Goal: Find specific page/section: Find specific page/section

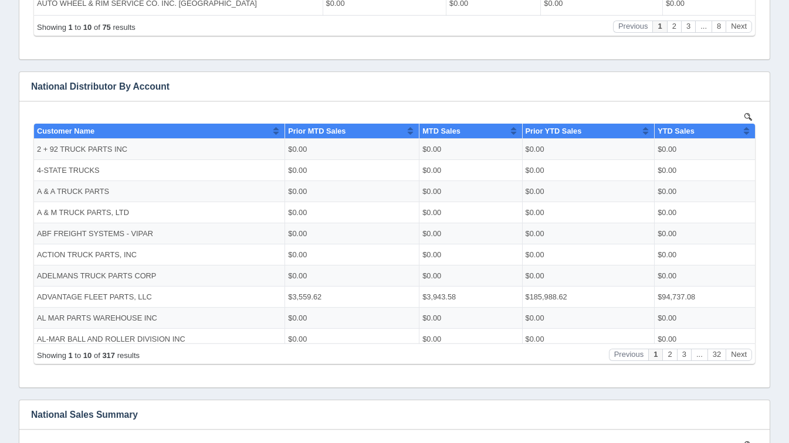
scroll to position [536, 0]
click at [738, 360] on button "Next" at bounding box center [739, 354] width 26 height 12
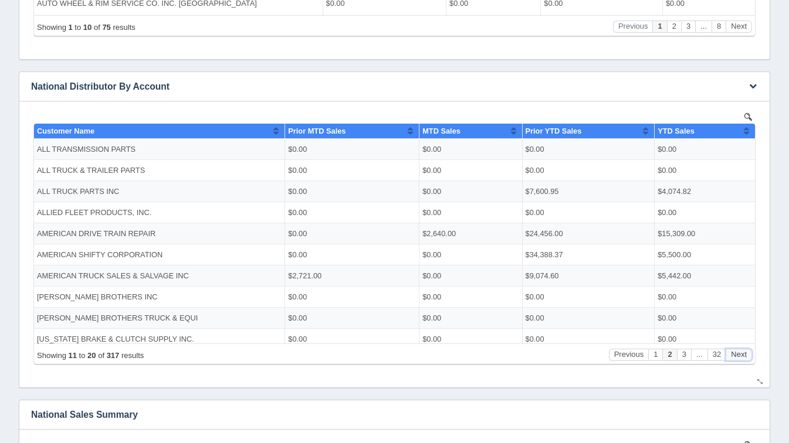
click at [738, 360] on button "Next" at bounding box center [739, 354] width 26 height 12
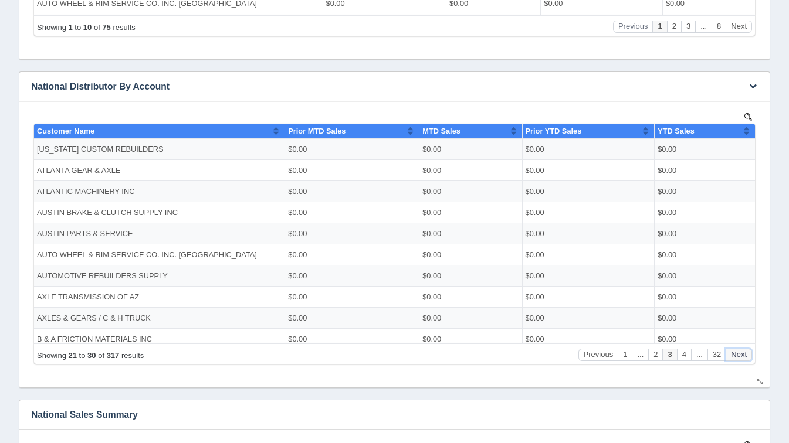
click at [738, 360] on button "Next" at bounding box center [739, 354] width 26 height 12
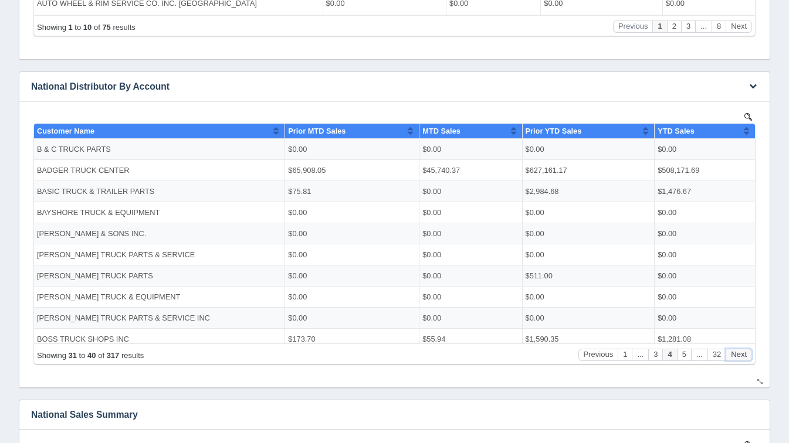
click at [738, 360] on button "Next" at bounding box center [739, 354] width 26 height 12
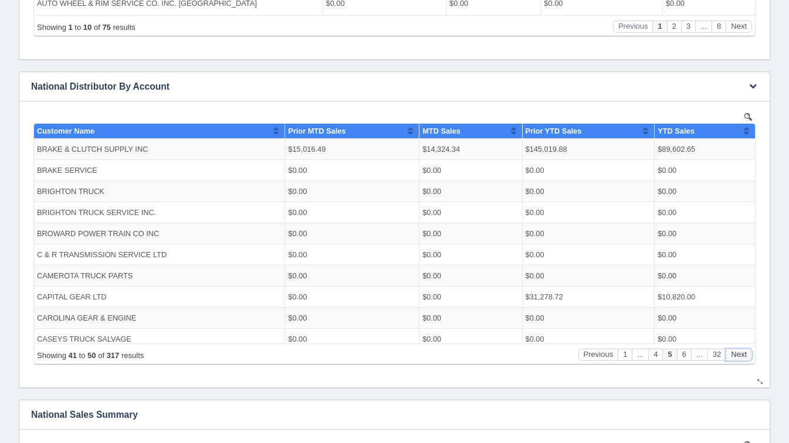
click at [738, 360] on button "Next" at bounding box center [739, 354] width 26 height 12
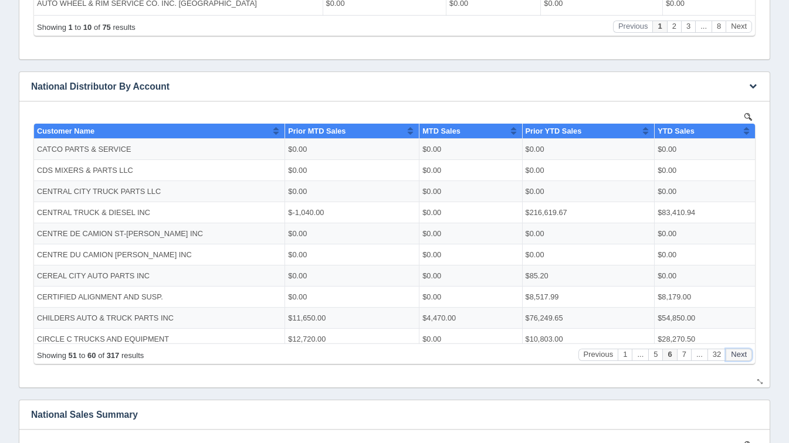
click at [738, 360] on button "Next" at bounding box center [739, 354] width 26 height 12
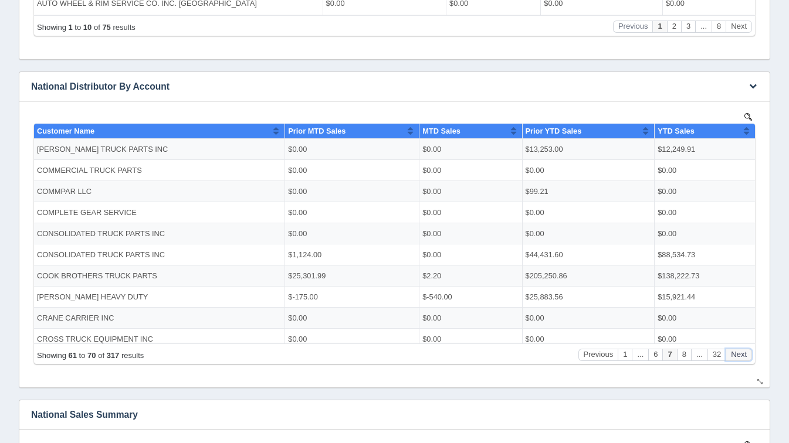
click at [738, 360] on button "Next" at bounding box center [739, 354] width 26 height 12
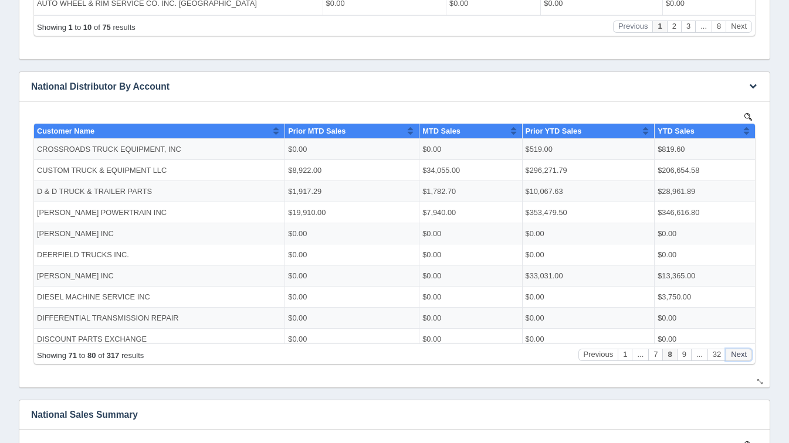
click at [738, 360] on button "Next" at bounding box center [739, 354] width 26 height 12
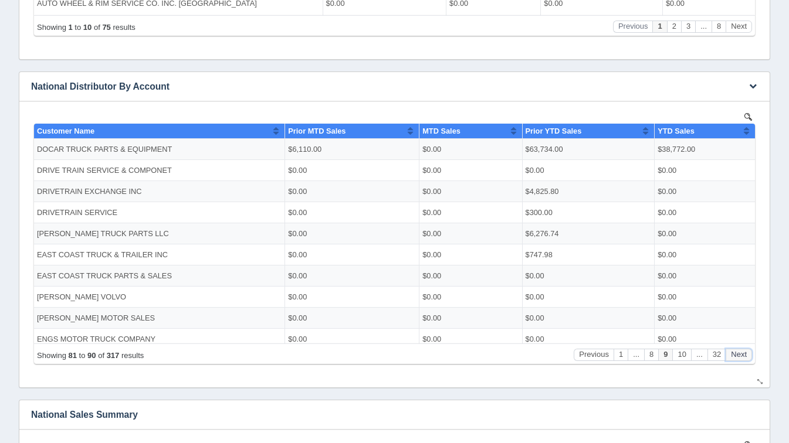
click at [738, 360] on button "Next" at bounding box center [739, 354] width 26 height 12
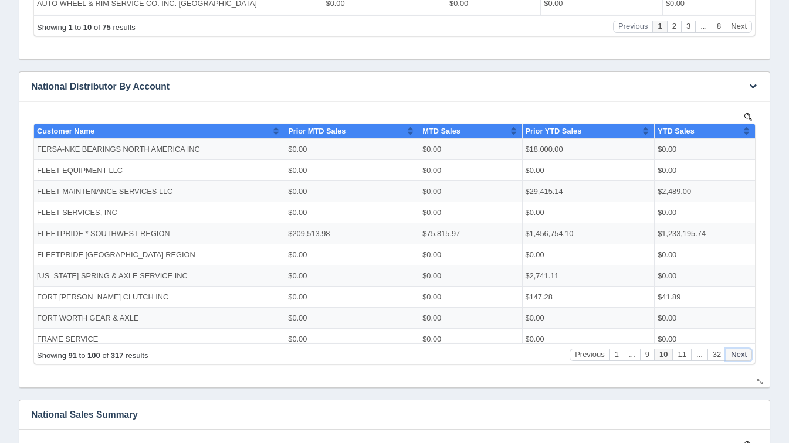
click at [738, 360] on button "Next" at bounding box center [739, 354] width 26 height 12
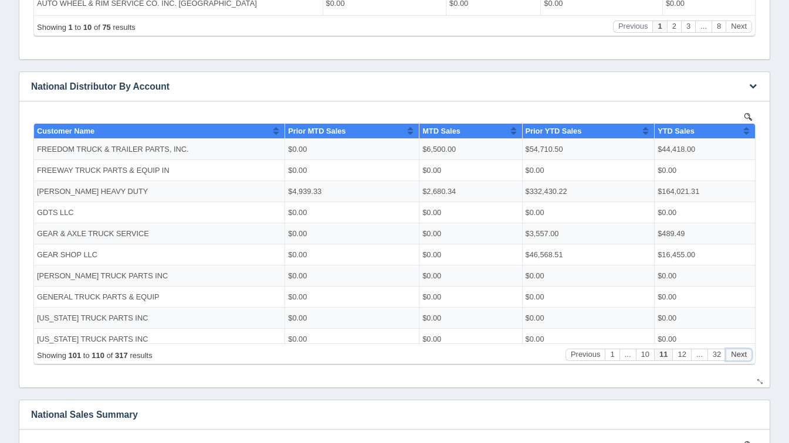
click at [738, 360] on button "Next" at bounding box center [739, 354] width 26 height 12
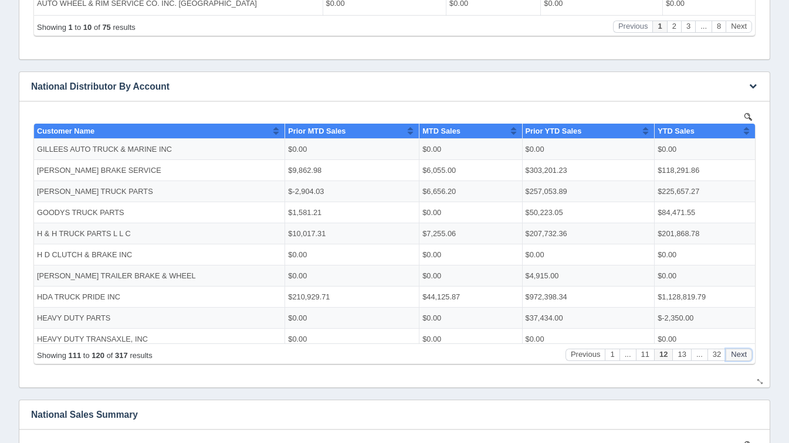
click at [738, 360] on button "Next" at bounding box center [739, 354] width 26 height 12
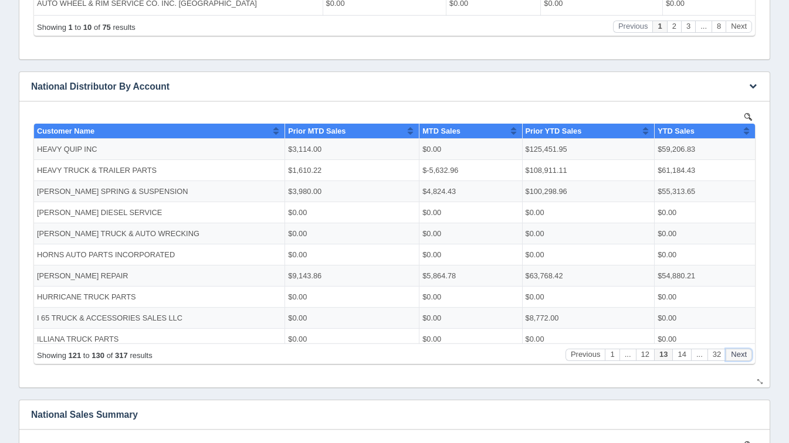
click at [738, 360] on button "Next" at bounding box center [739, 354] width 26 height 12
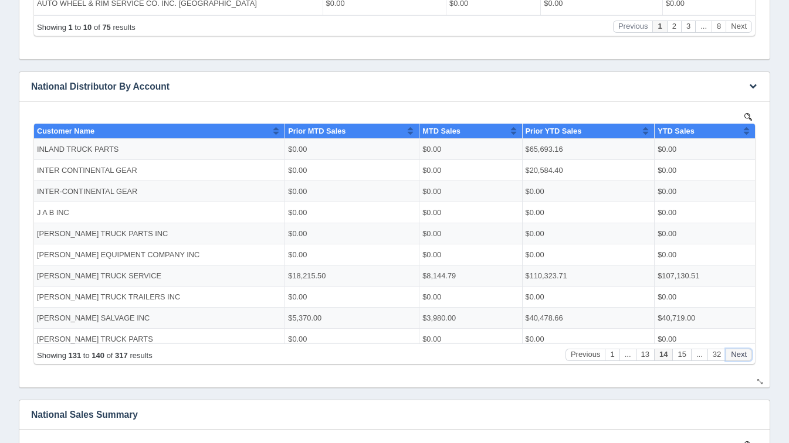
click at [738, 360] on button "Next" at bounding box center [739, 354] width 26 height 12
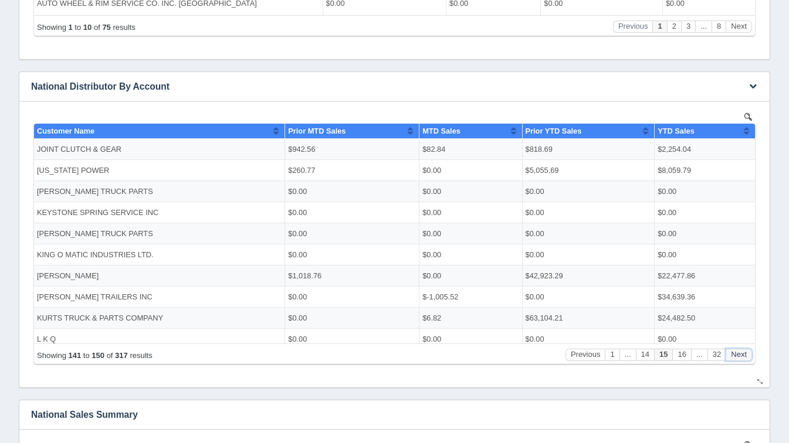
click at [738, 360] on button "Next" at bounding box center [739, 354] width 26 height 12
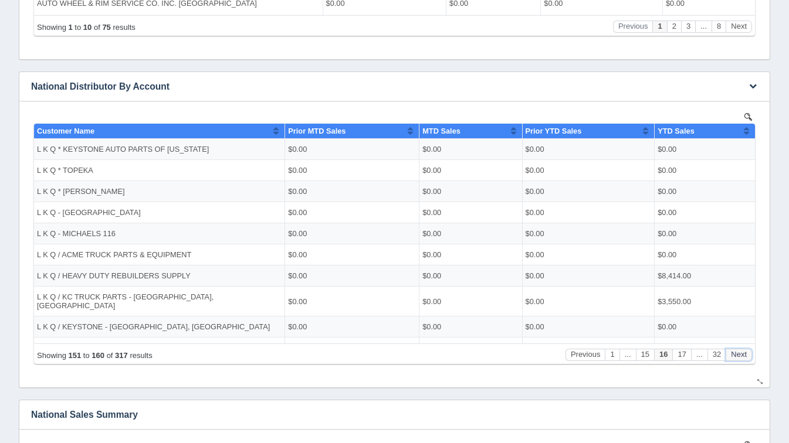
click at [738, 360] on button "Next" at bounding box center [739, 354] width 26 height 12
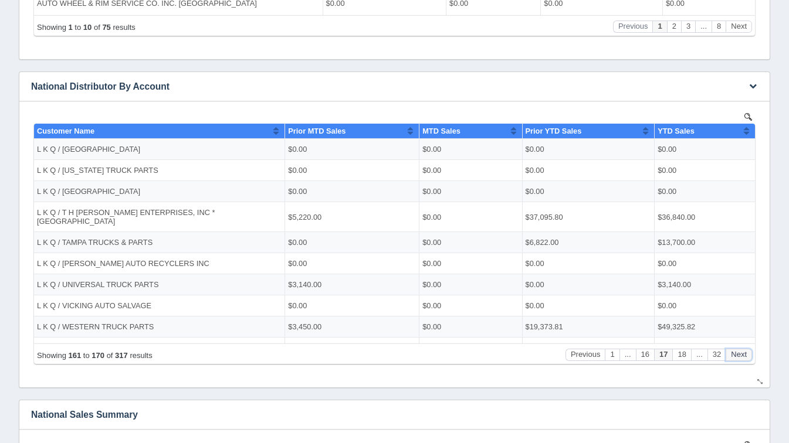
click at [738, 360] on button "Next" at bounding box center [739, 354] width 26 height 12
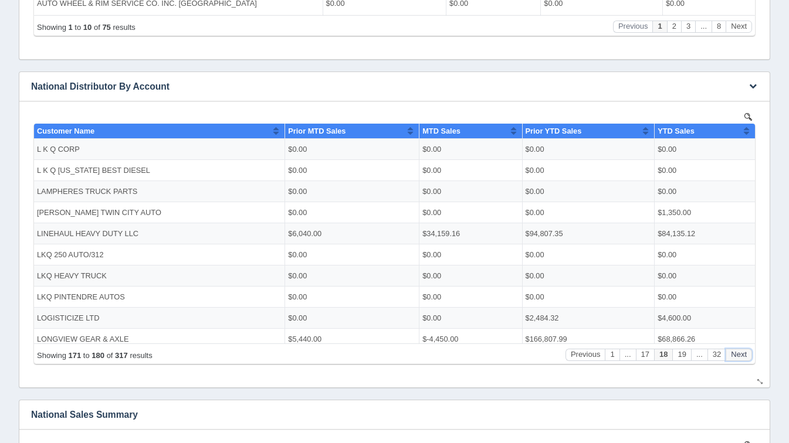
click at [738, 360] on button "Next" at bounding box center [739, 354] width 26 height 12
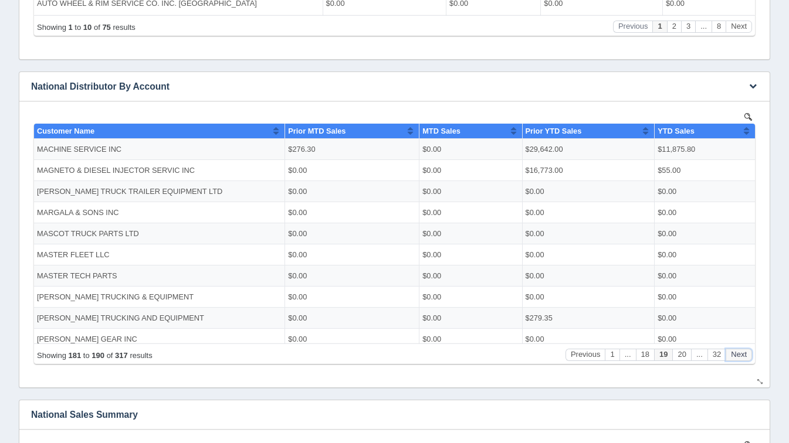
click at [738, 360] on button "Next" at bounding box center [739, 354] width 26 height 12
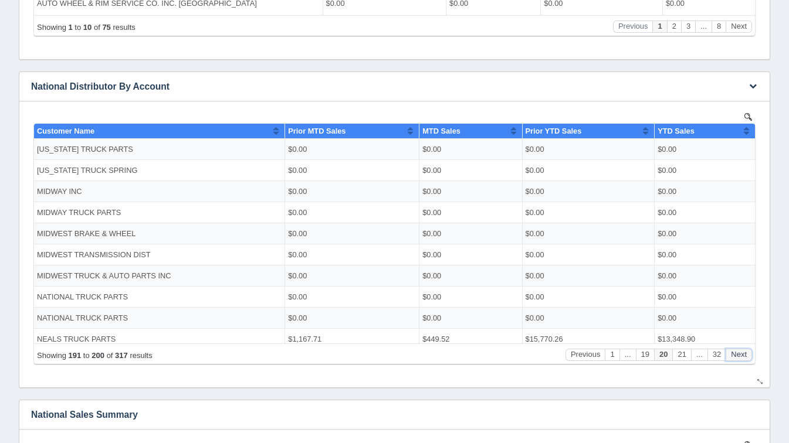
click at [738, 360] on button "Next" at bounding box center [739, 354] width 26 height 12
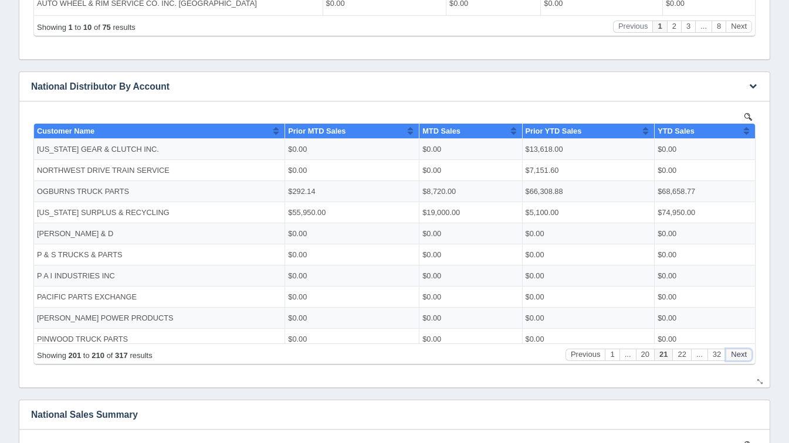
click at [738, 360] on button "Next" at bounding box center [739, 354] width 26 height 12
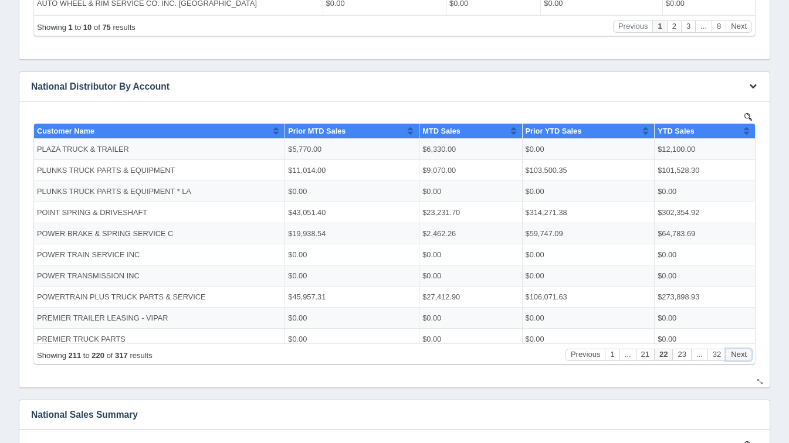
click at [738, 360] on button "Next" at bounding box center [739, 354] width 26 height 12
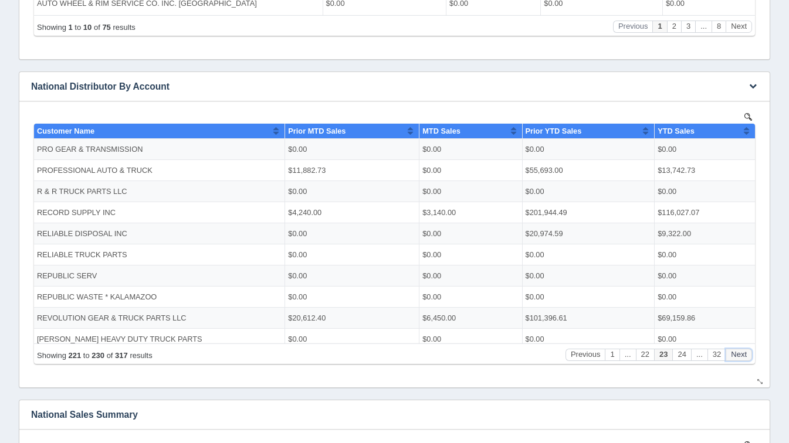
click at [738, 360] on button "Next" at bounding box center [739, 354] width 26 height 12
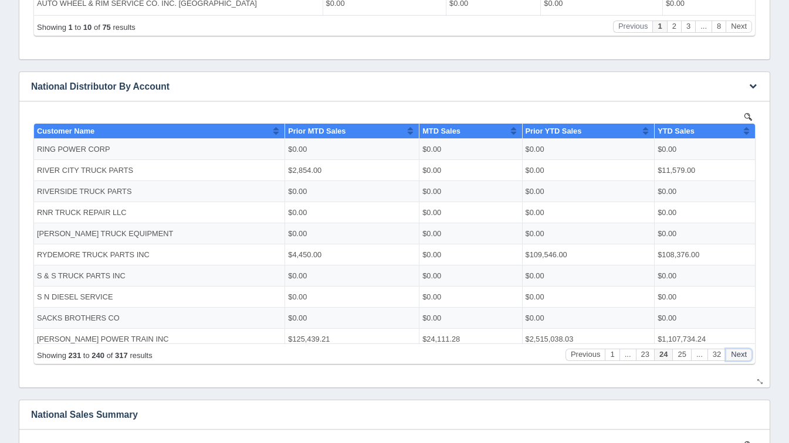
click at [738, 360] on button "Next" at bounding box center [739, 354] width 26 height 12
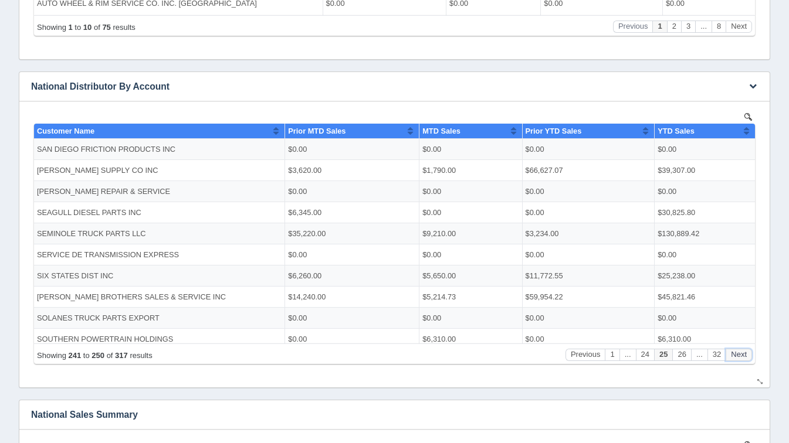
click at [738, 360] on button "Next" at bounding box center [739, 354] width 26 height 12
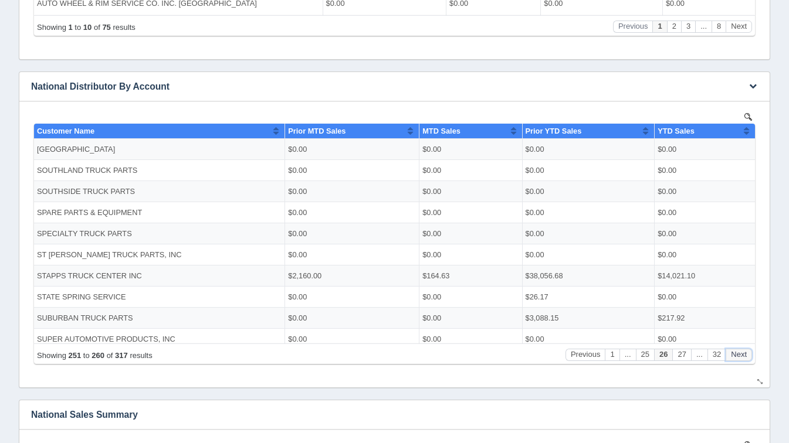
click at [738, 360] on button "Next" at bounding box center [739, 354] width 26 height 12
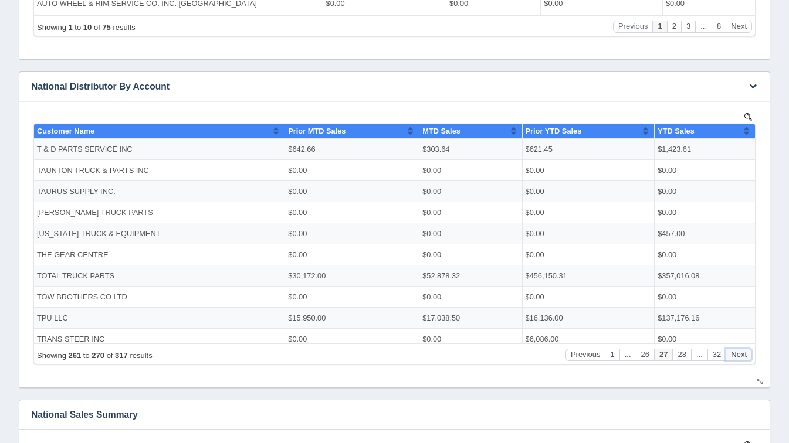
click at [738, 360] on button "Next" at bounding box center [739, 354] width 26 height 12
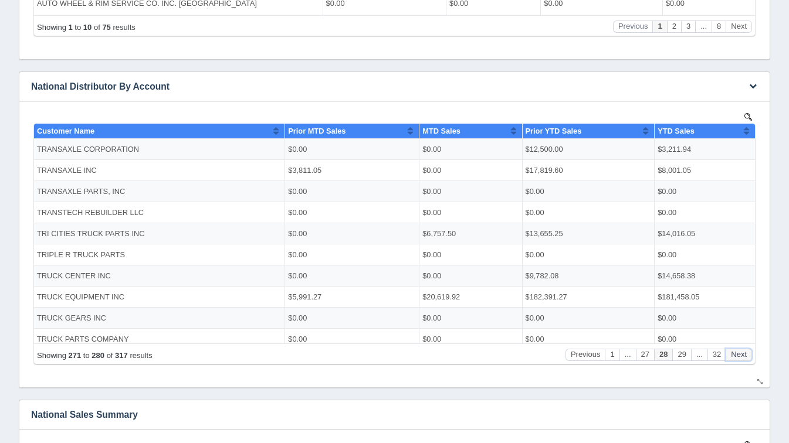
click at [738, 360] on button "Next" at bounding box center [739, 354] width 26 height 12
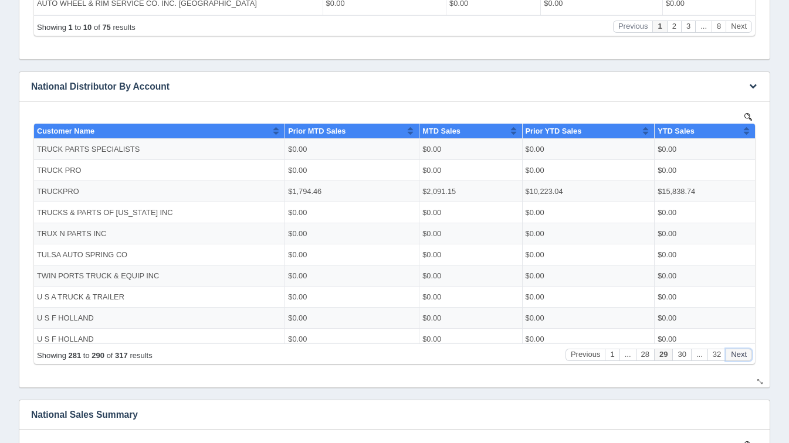
click at [738, 360] on button "Next" at bounding box center [739, 354] width 26 height 12
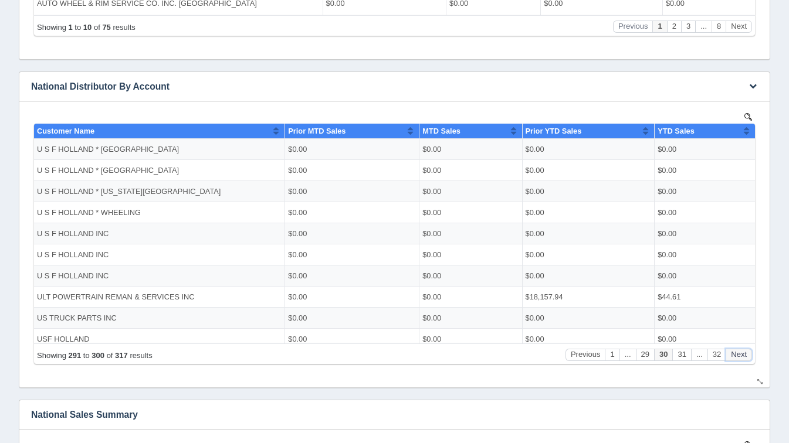
click at [738, 360] on button "Next" at bounding box center [739, 354] width 26 height 12
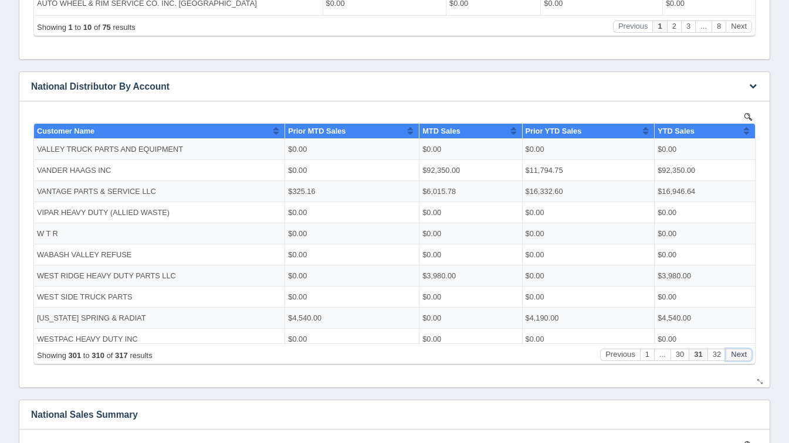
click at [738, 360] on button "Next" at bounding box center [739, 354] width 26 height 12
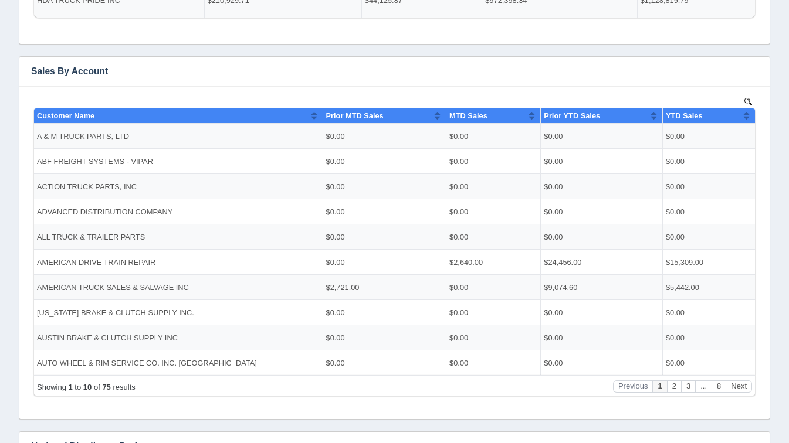
scroll to position [166, 0]
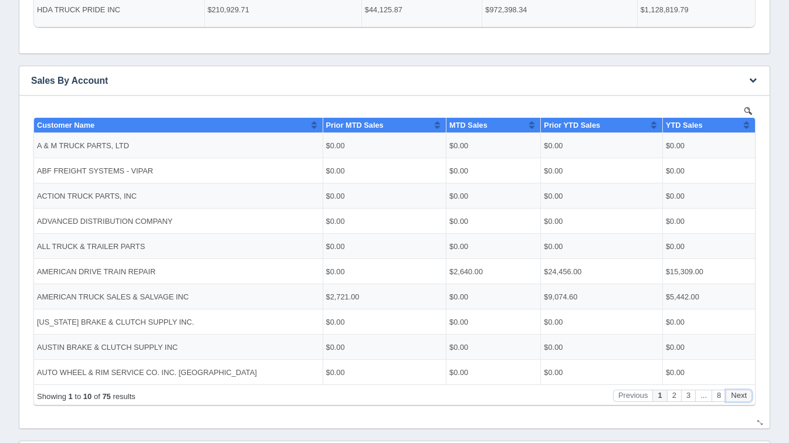
click at [739, 400] on button "Next" at bounding box center [739, 396] width 26 height 12
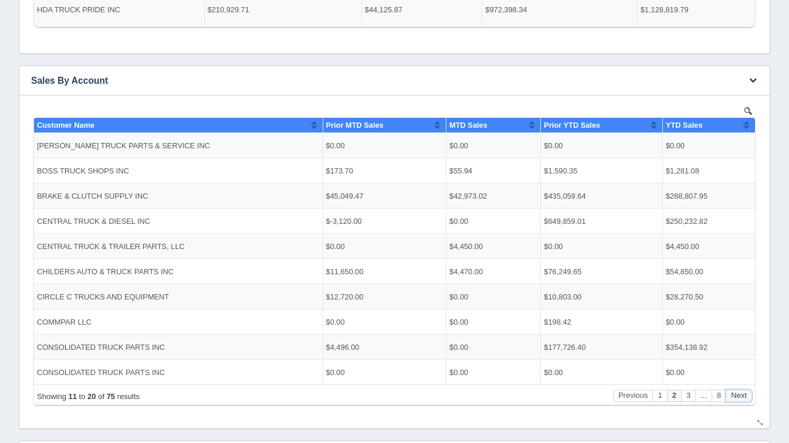
click at [739, 400] on button "Next" at bounding box center [739, 396] width 26 height 12
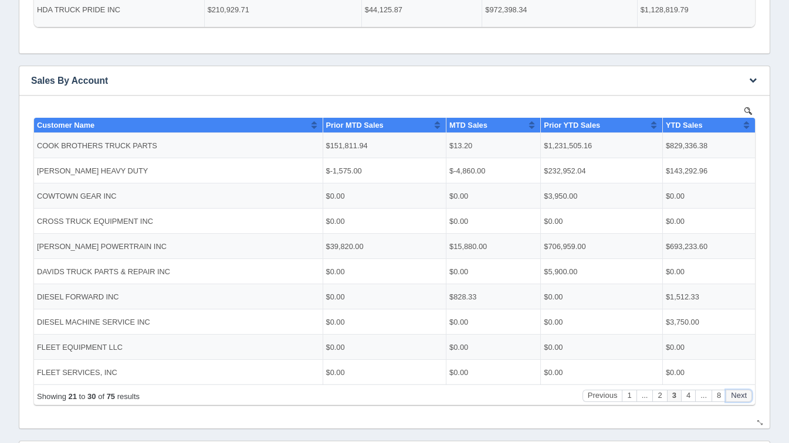
click at [739, 400] on button "Next" at bounding box center [739, 396] width 26 height 12
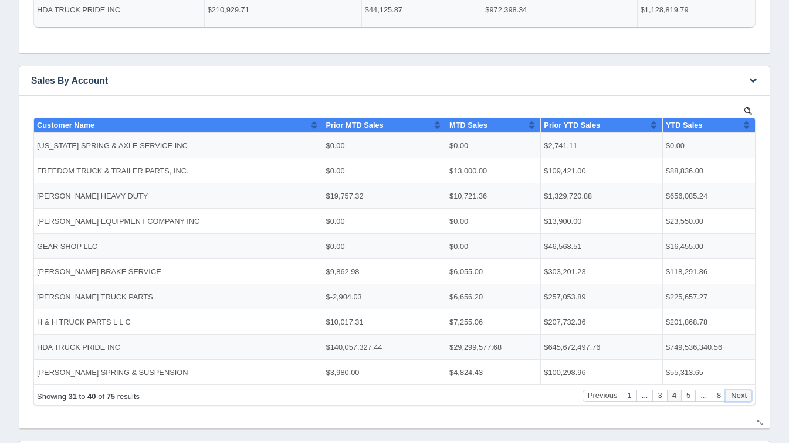
click at [739, 400] on button "Next" at bounding box center [739, 396] width 26 height 12
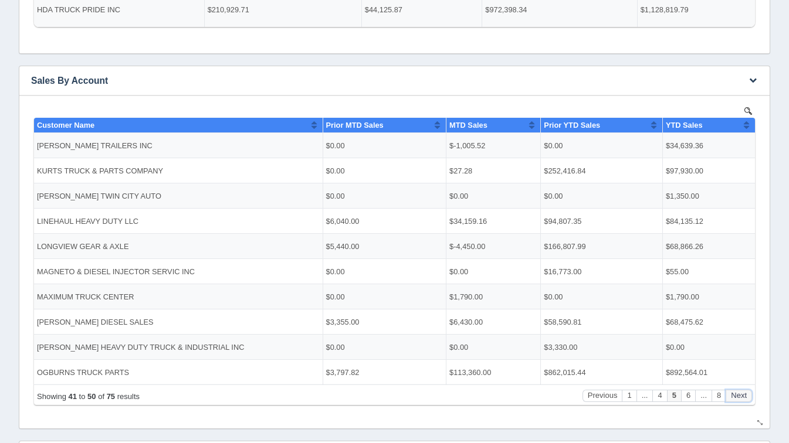
click at [739, 400] on button "Next" at bounding box center [739, 396] width 26 height 12
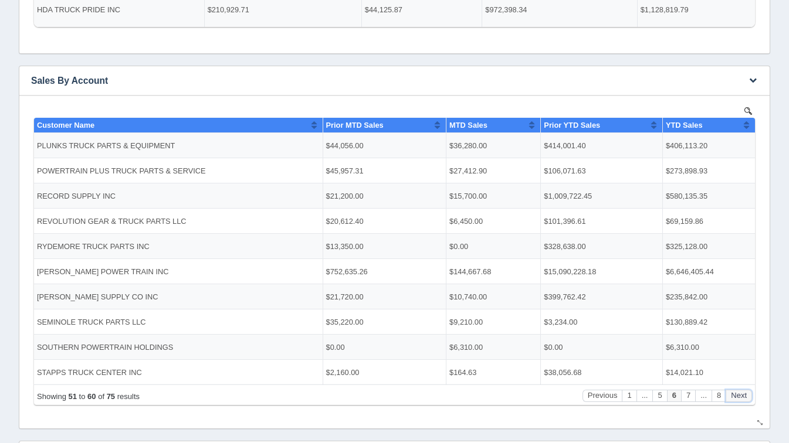
click at [739, 400] on button "Next" at bounding box center [739, 396] width 26 height 12
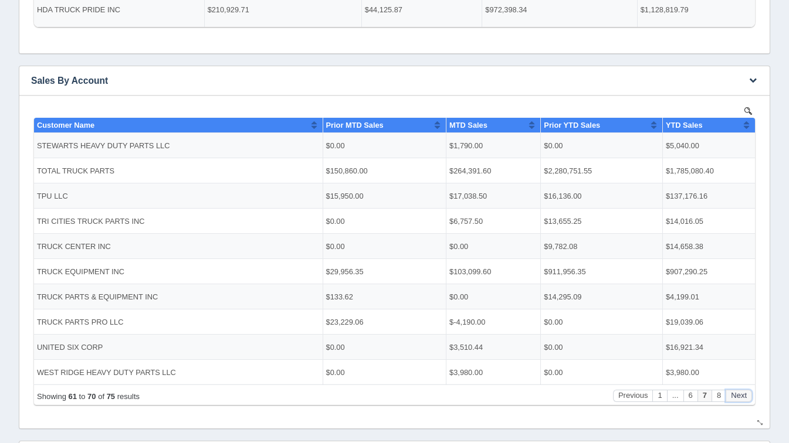
click at [739, 400] on button "Next" at bounding box center [739, 396] width 26 height 12
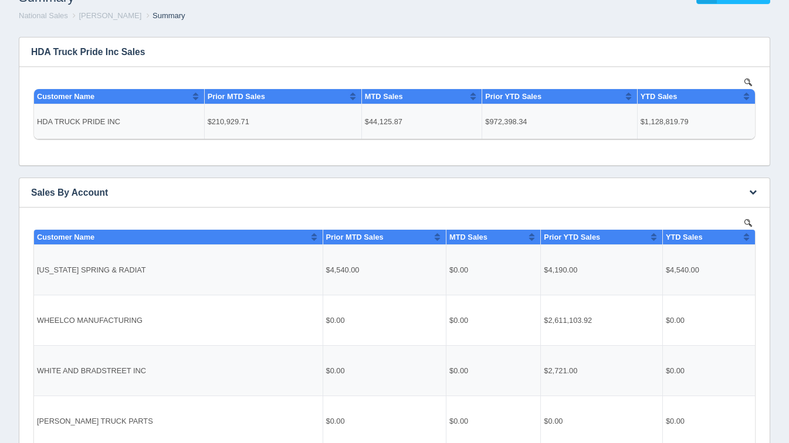
scroll to position [0, 0]
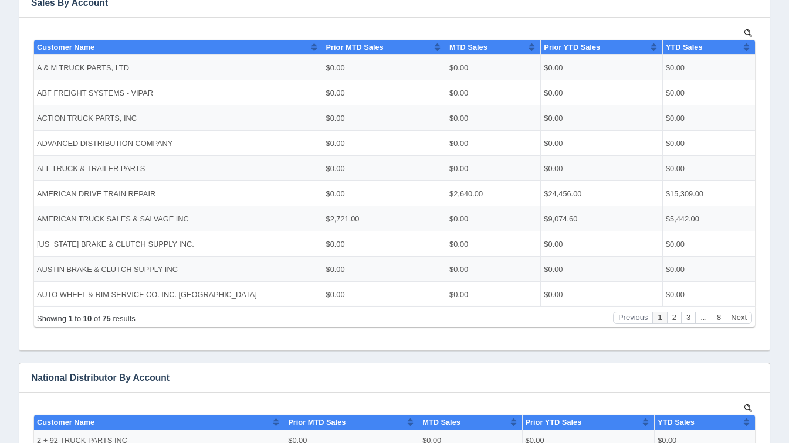
scroll to position [241, 0]
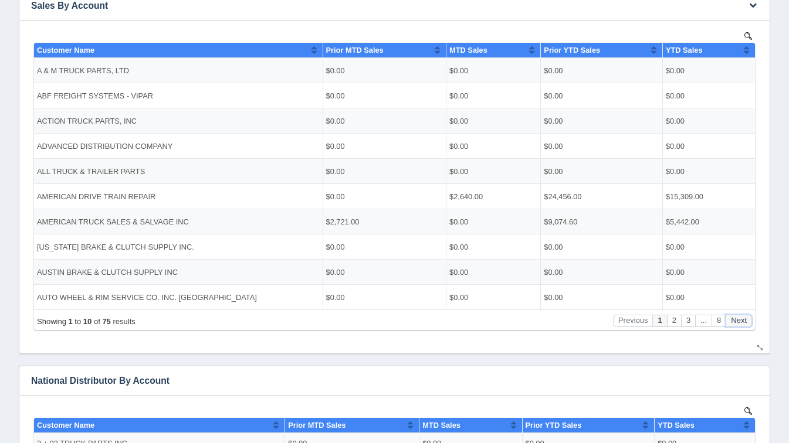
click at [737, 325] on button "Next" at bounding box center [739, 320] width 26 height 12
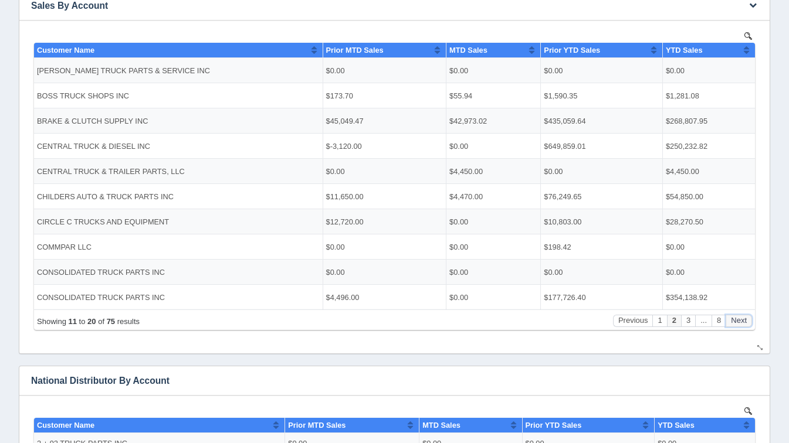
click at [737, 325] on button "Next" at bounding box center [739, 320] width 26 height 12
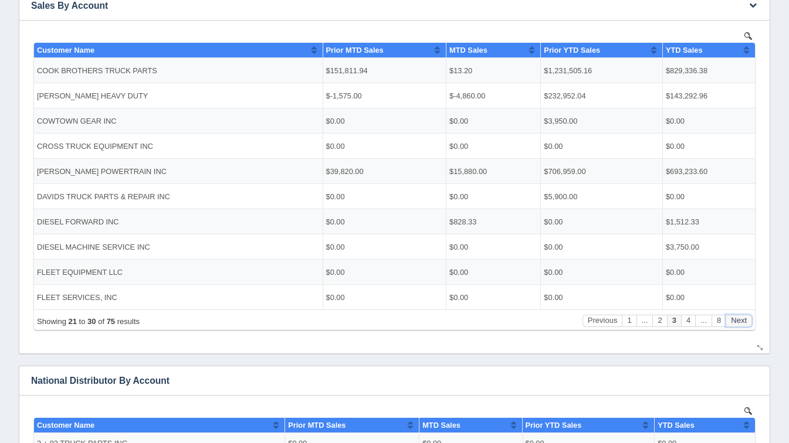
click at [737, 325] on button "Next" at bounding box center [739, 320] width 26 height 12
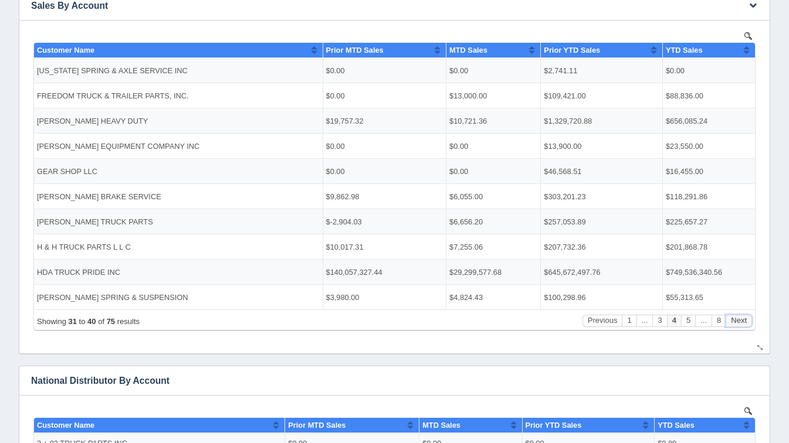
click at [737, 325] on button "Next" at bounding box center [739, 320] width 26 height 12
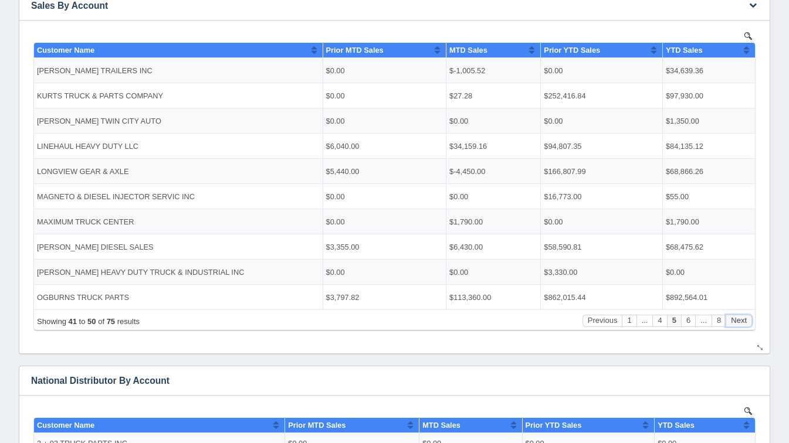
click at [737, 325] on button "Next" at bounding box center [739, 320] width 26 height 12
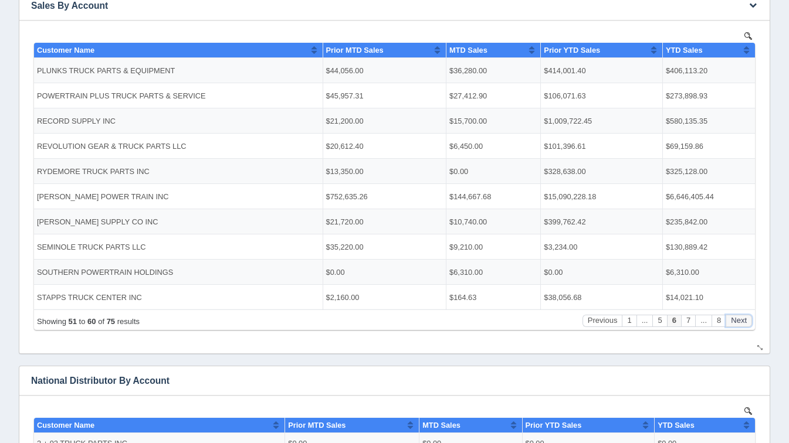
click at [737, 325] on button "Next" at bounding box center [739, 320] width 26 height 12
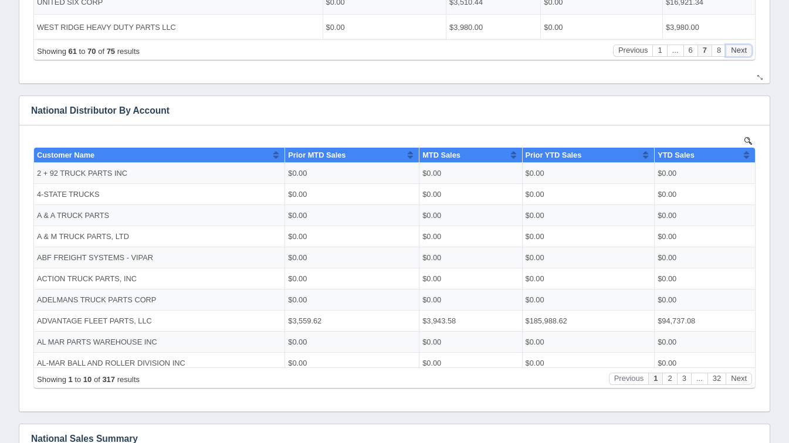
scroll to position [516, 0]
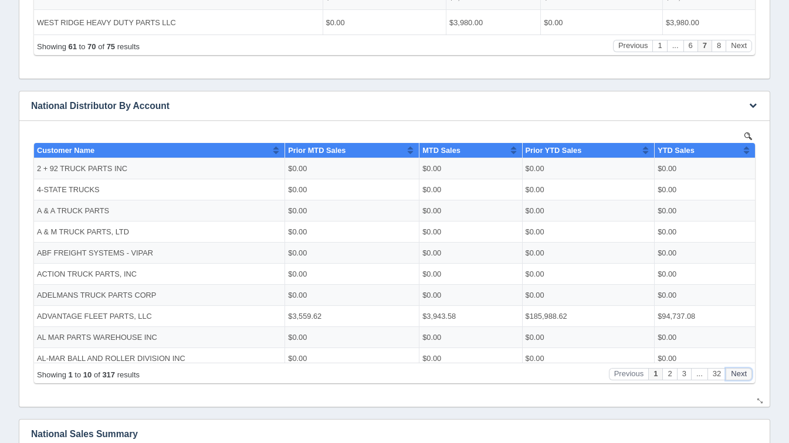
click at [750, 374] on button "Next" at bounding box center [739, 374] width 26 height 12
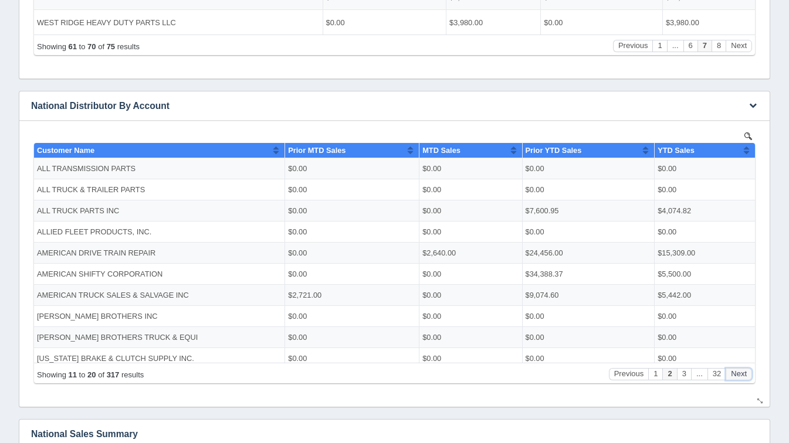
click at [750, 374] on button "Next" at bounding box center [739, 374] width 26 height 12
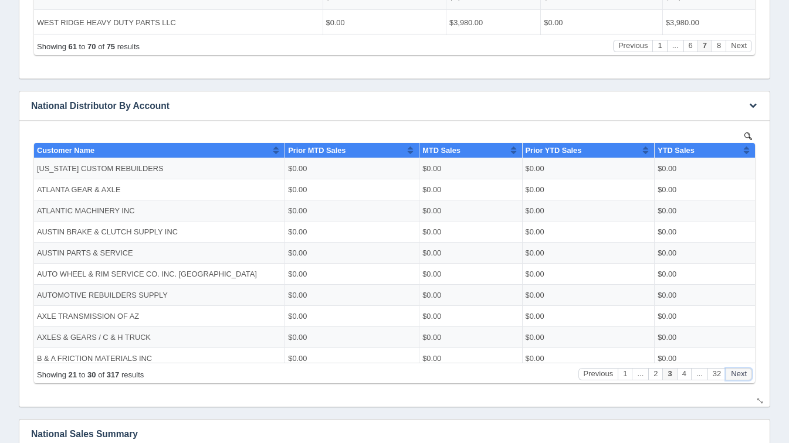
click at [750, 374] on button "Next" at bounding box center [739, 374] width 26 height 12
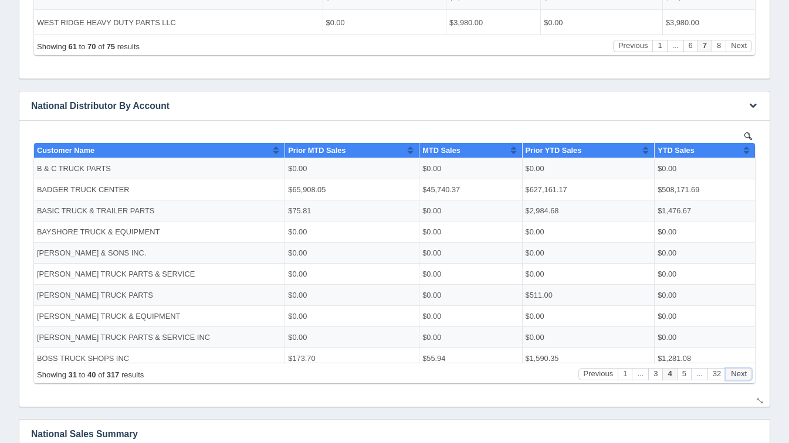
click at [750, 374] on button "Next" at bounding box center [739, 374] width 26 height 12
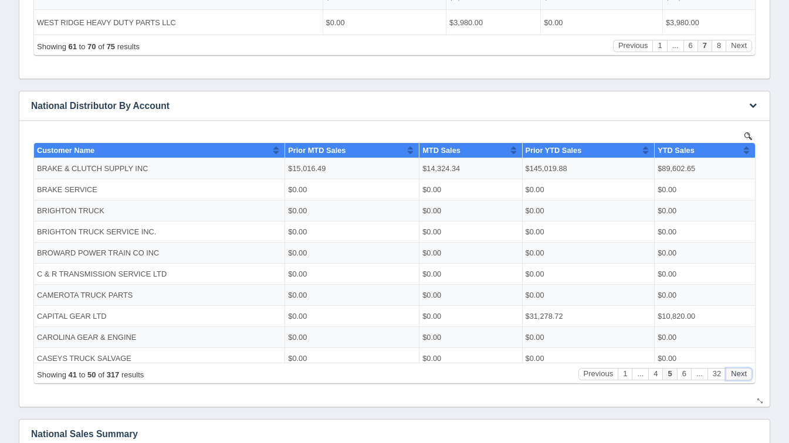
click at [750, 374] on button "Next" at bounding box center [739, 374] width 26 height 12
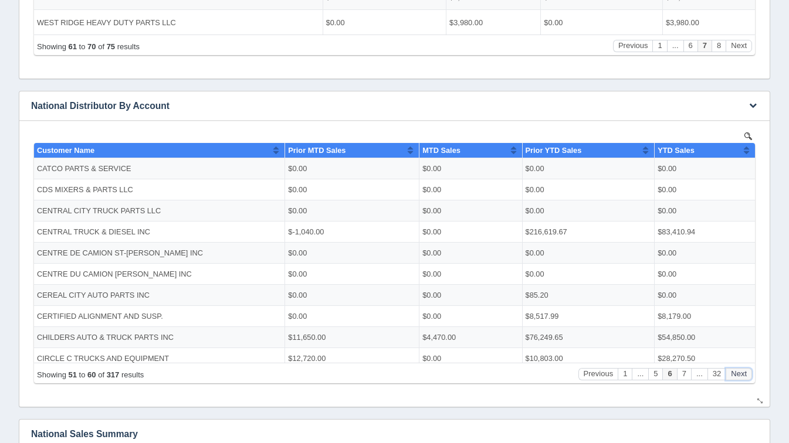
click at [750, 374] on button "Next" at bounding box center [739, 374] width 26 height 12
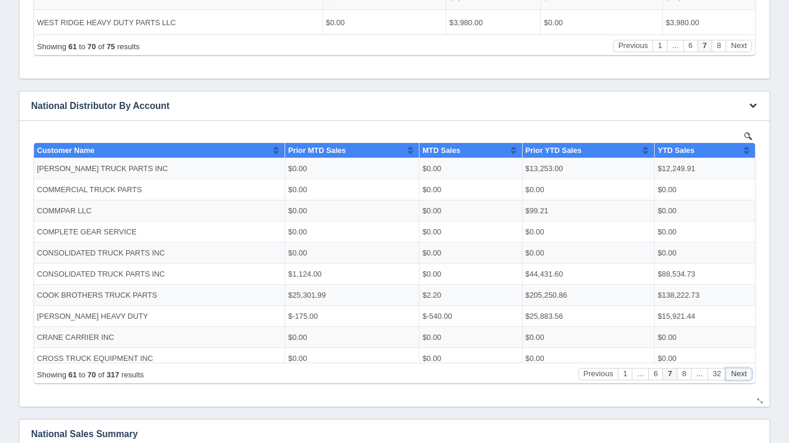
click at [750, 374] on button "Next" at bounding box center [739, 374] width 26 height 12
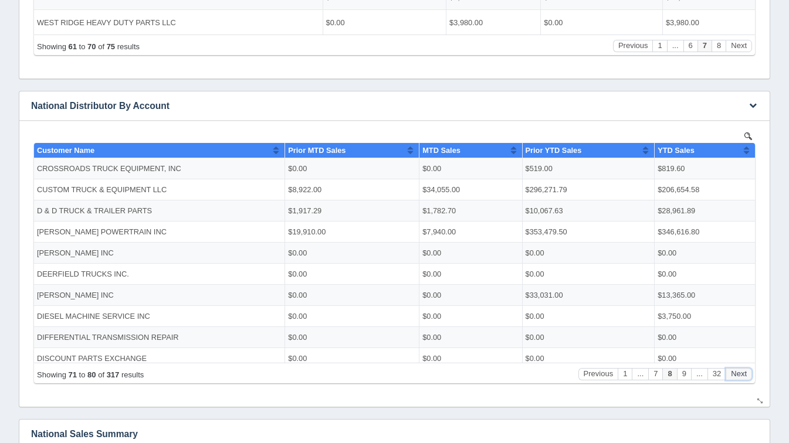
click at [750, 374] on button "Next" at bounding box center [739, 374] width 26 height 12
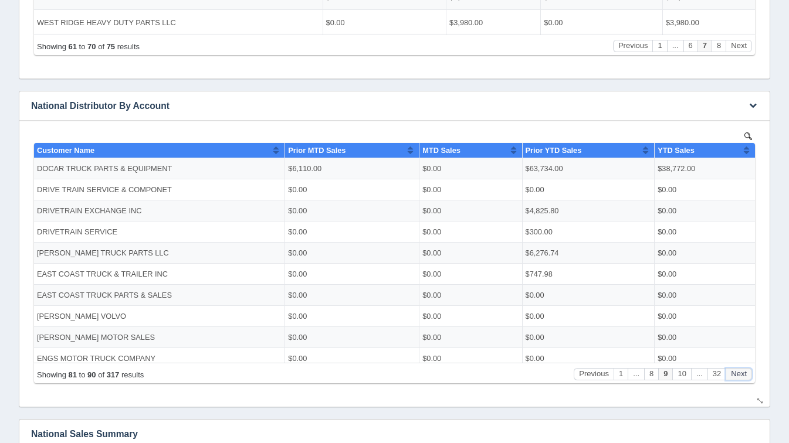
click at [750, 374] on button "Next" at bounding box center [739, 374] width 26 height 12
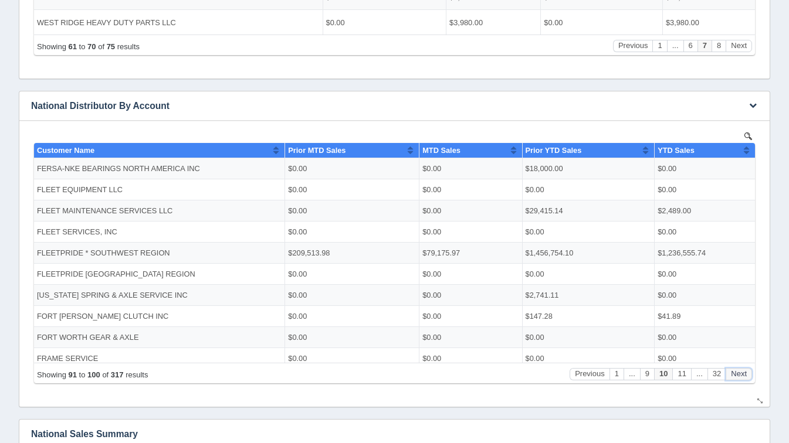
click at [750, 374] on button "Next" at bounding box center [739, 374] width 26 height 12
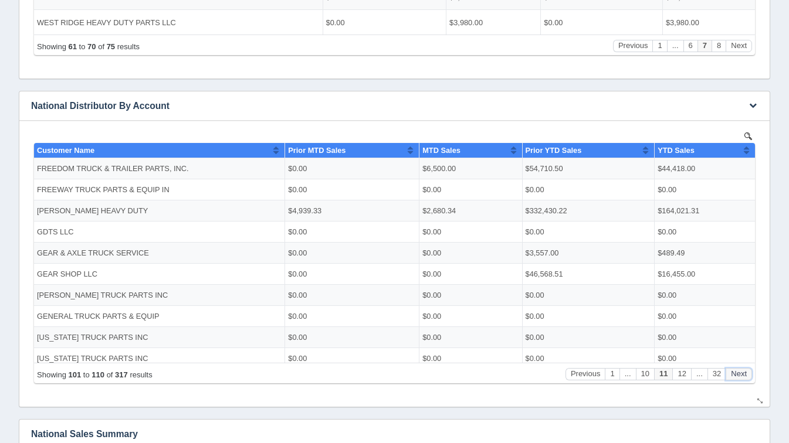
click at [750, 374] on button "Next" at bounding box center [739, 374] width 26 height 12
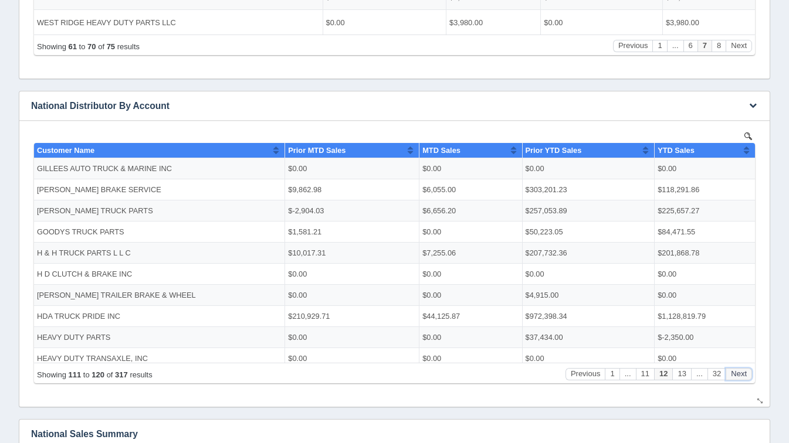
click at [750, 374] on button "Next" at bounding box center [739, 374] width 26 height 12
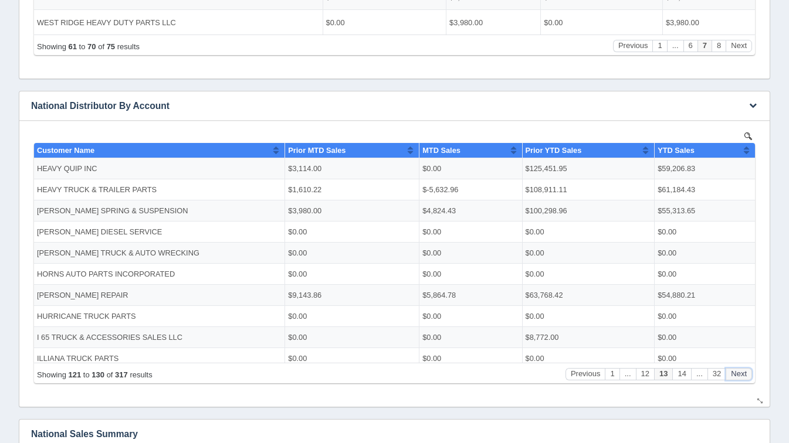
click at [750, 374] on button "Next" at bounding box center [739, 374] width 26 height 12
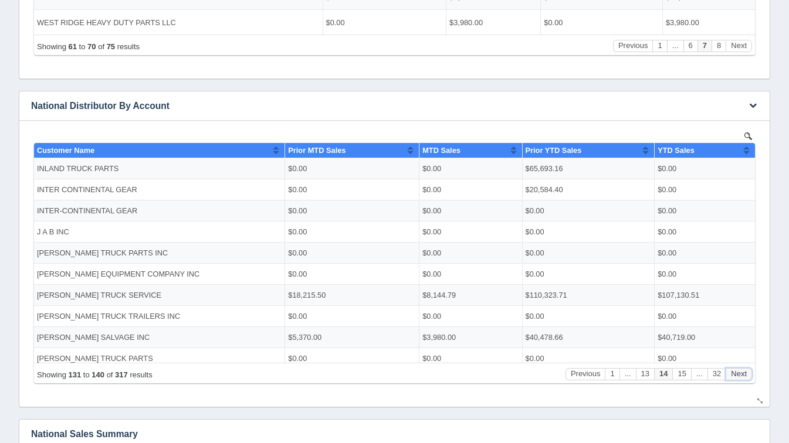
click at [750, 374] on button "Next" at bounding box center [739, 374] width 26 height 12
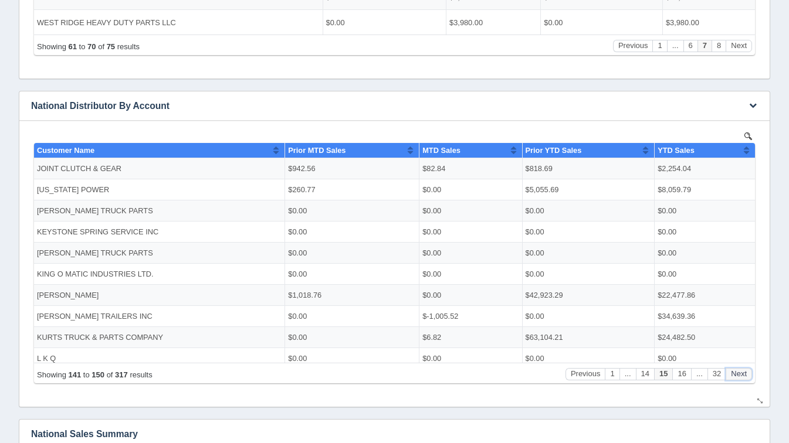
click at [750, 374] on button "Next" at bounding box center [739, 374] width 26 height 12
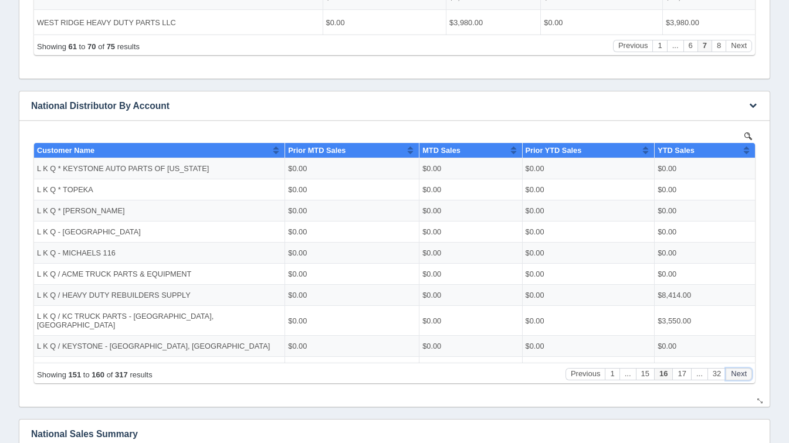
click at [750, 374] on button "Next" at bounding box center [739, 374] width 26 height 12
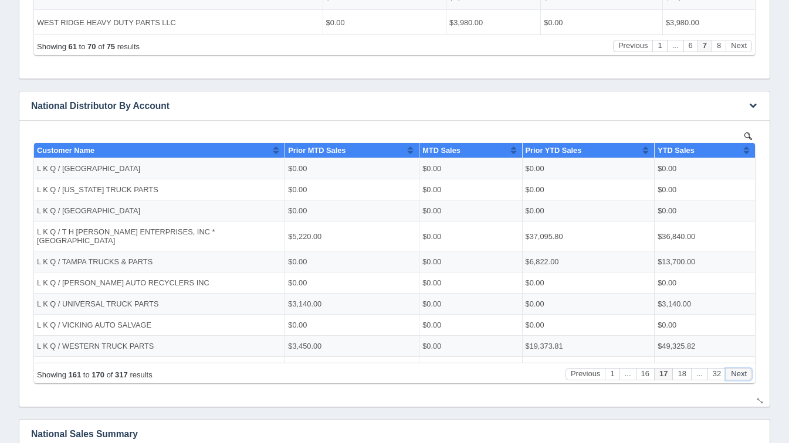
click at [750, 374] on button "Next" at bounding box center [739, 374] width 26 height 12
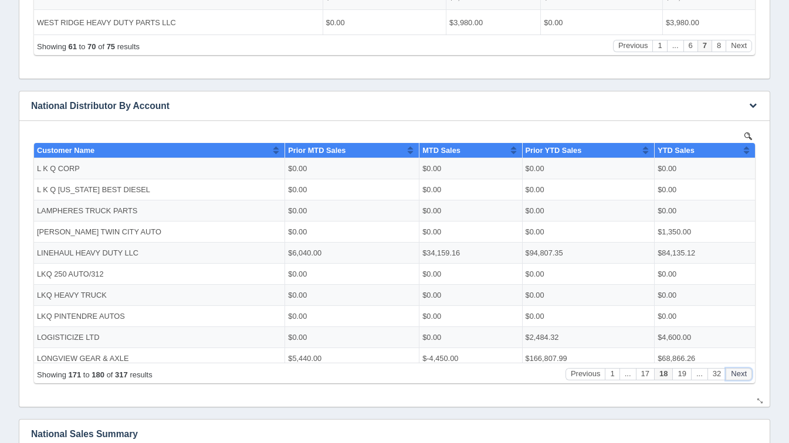
click at [750, 374] on button "Next" at bounding box center [739, 374] width 26 height 12
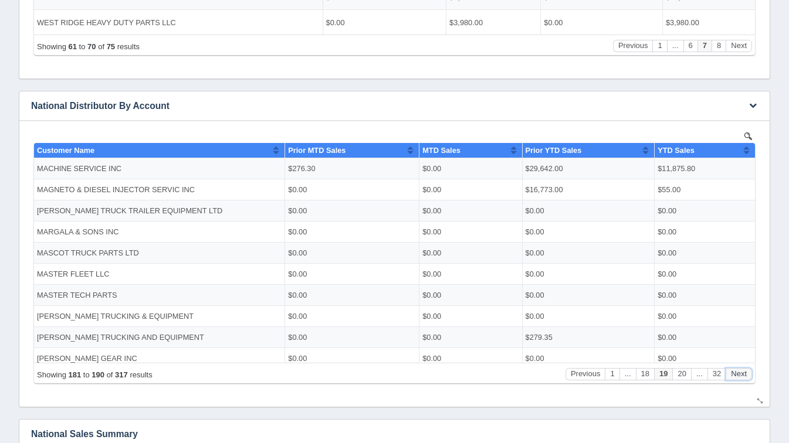
click at [750, 374] on button "Next" at bounding box center [739, 374] width 26 height 12
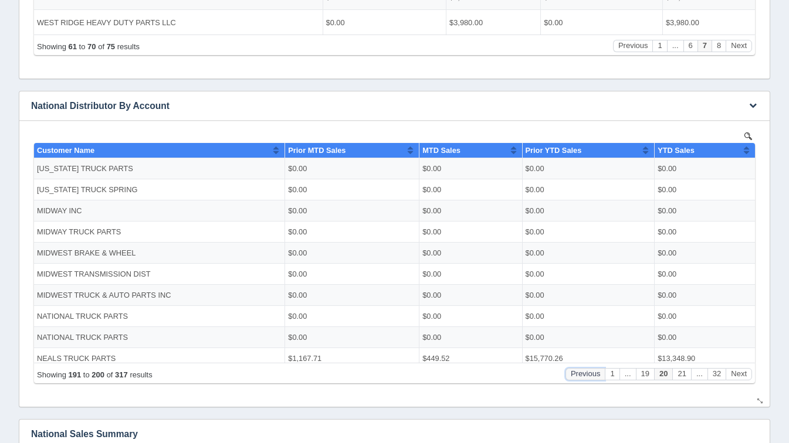
click at [587, 378] on button "Previous" at bounding box center [586, 374] width 40 height 12
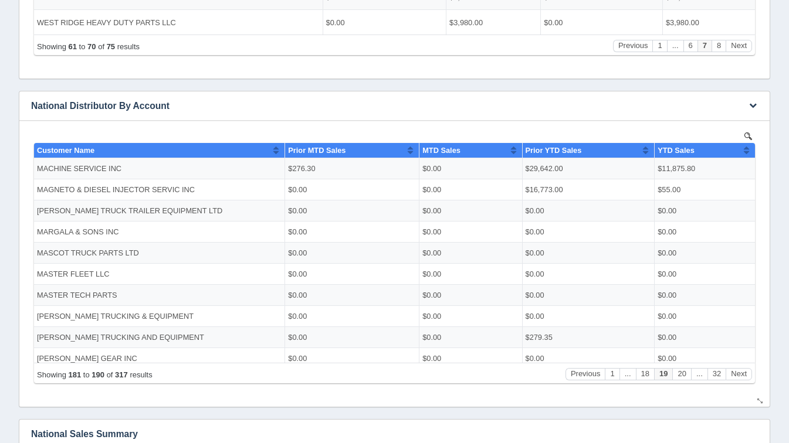
click at [739, 380] on div "Showing 181 to 190 of 317 results Previous 1 ... 18 19 20 ... 32 Next" at bounding box center [394, 373] width 721 height 21
click at [734, 377] on button "Next" at bounding box center [739, 374] width 26 height 12
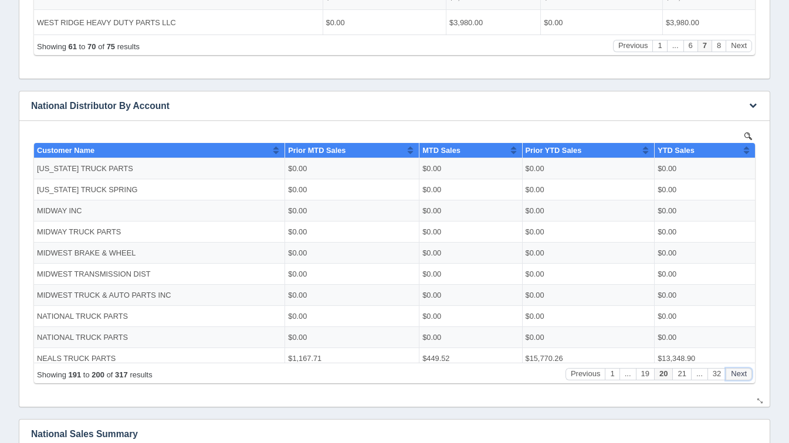
click at [734, 377] on button "Next" at bounding box center [739, 374] width 26 height 12
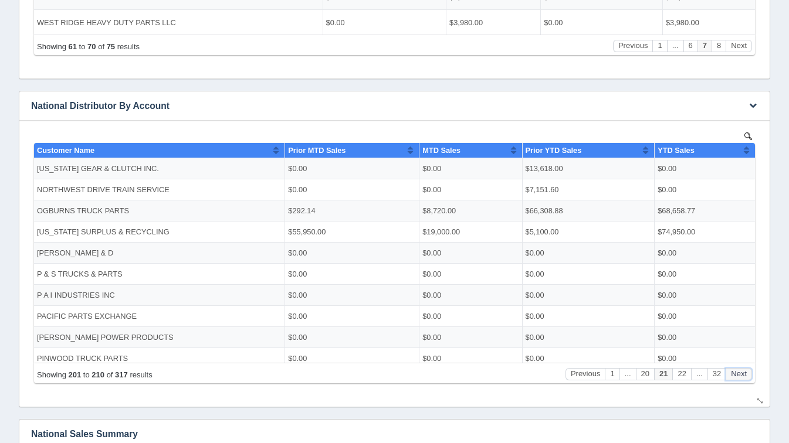
click at [734, 377] on button "Next" at bounding box center [739, 374] width 26 height 12
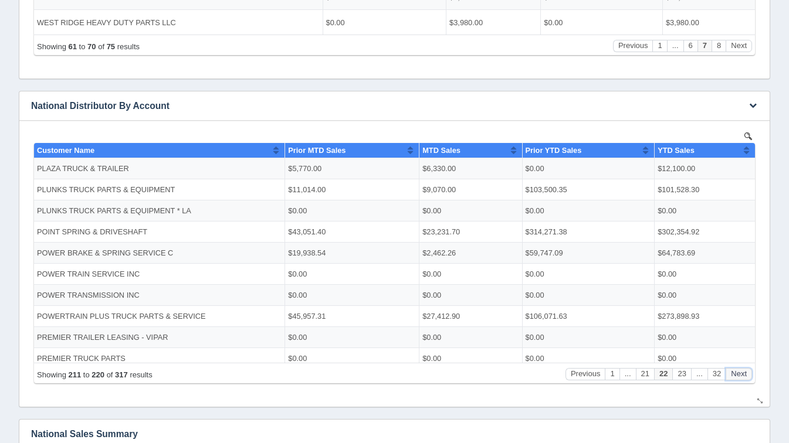
click at [734, 377] on button "Next" at bounding box center [739, 374] width 26 height 12
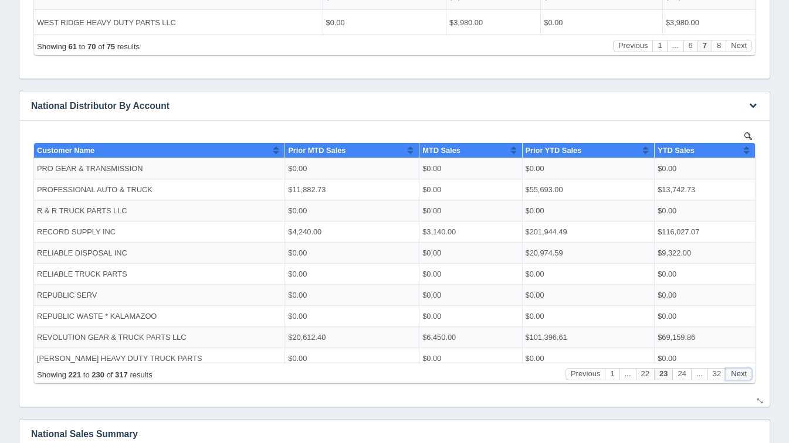
click at [734, 377] on button "Next" at bounding box center [739, 374] width 26 height 12
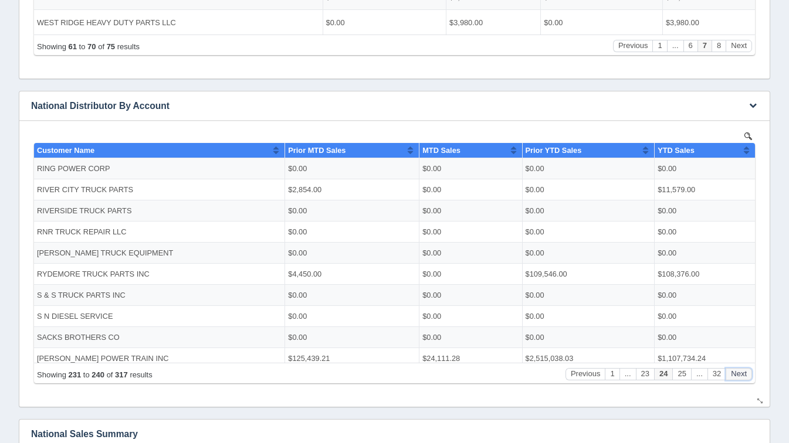
click at [734, 377] on button "Next" at bounding box center [739, 374] width 26 height 12
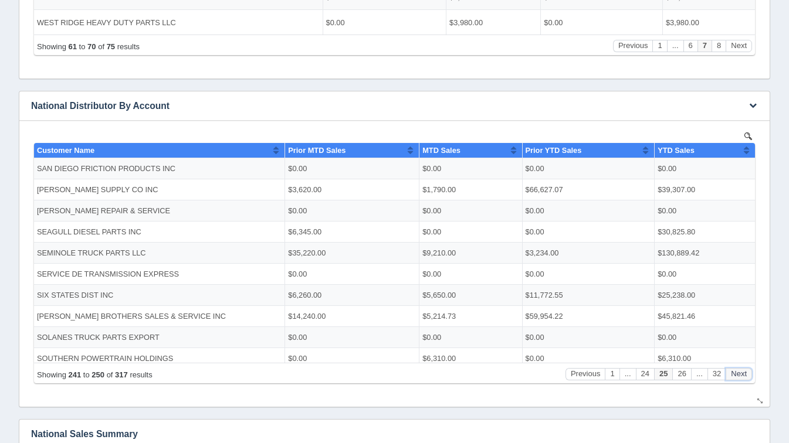
click at [734, 377] on button "Next" at bounding box center [739, 374] width 26 height 12
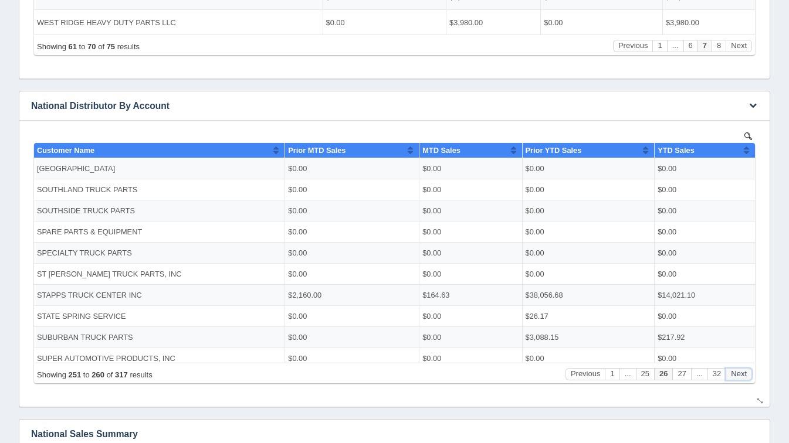
click at [734, 377] on button "Next" at bounding box center [739, 374] width 26 height 12
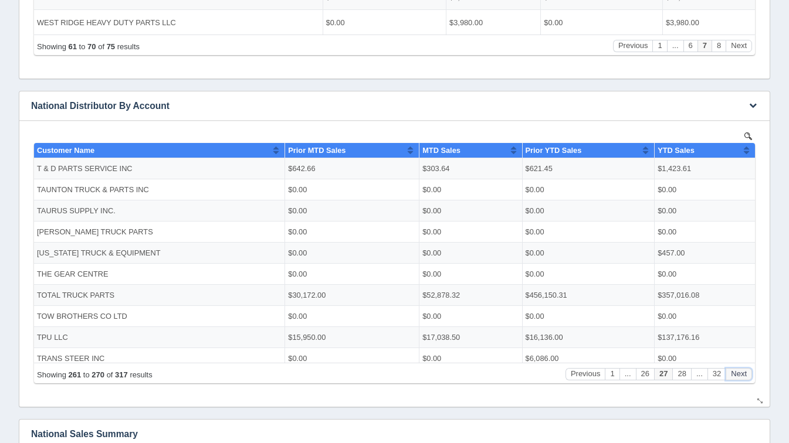
click at [734, 377] on button "Next" at bounding box center [739, 374] width 26 height 12
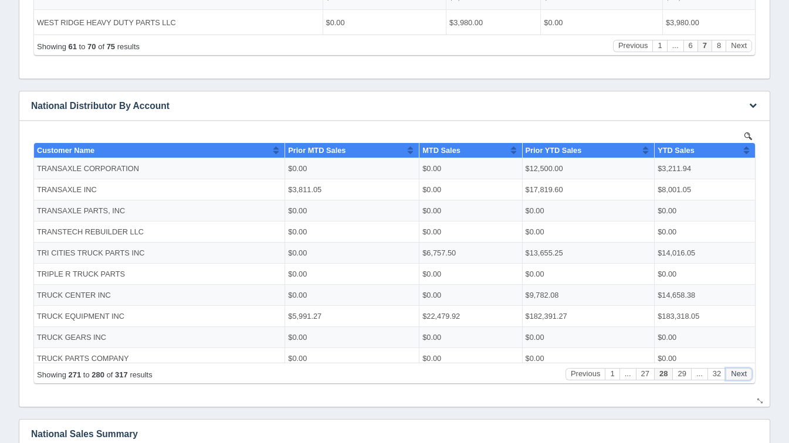
click at [734, 377] on button "Next" at bounding box center [739, 374] width 26 height 12
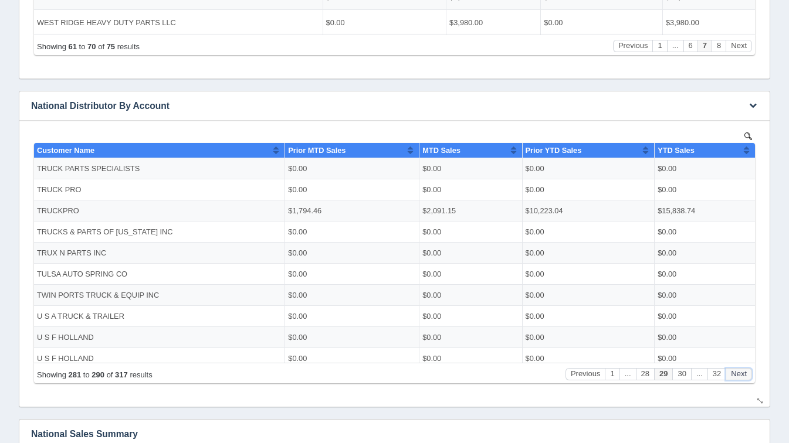
click at [734, 377] on button "Next" at bounding box center [739, 374] width 26 height 12
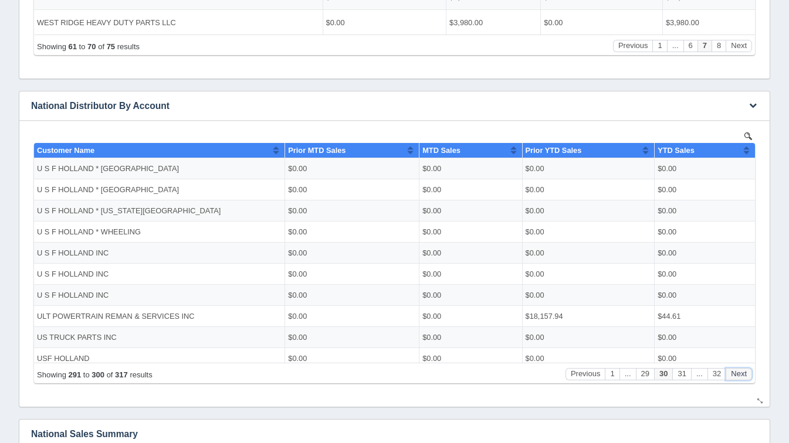
click at [734, 377] on button "Next" at bounding box center [739, 374] width 26 height 12
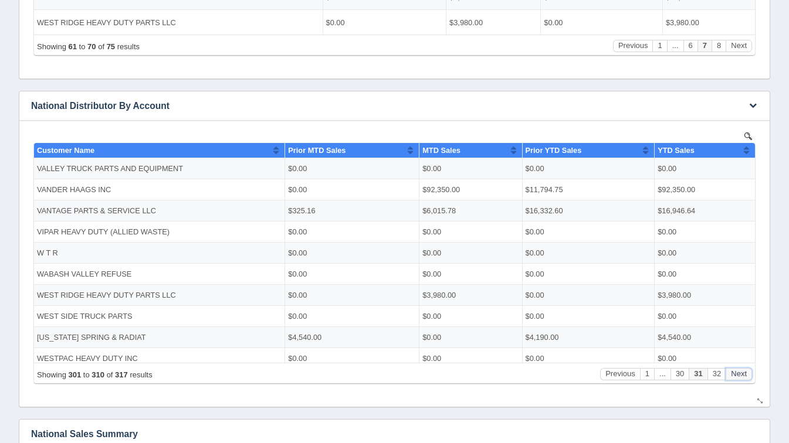
click at [734, 377] on button "Next" at bounding box center [739, 374] width 26 height 12
